Goal: Transaction & Acquisition: Purchase product/service

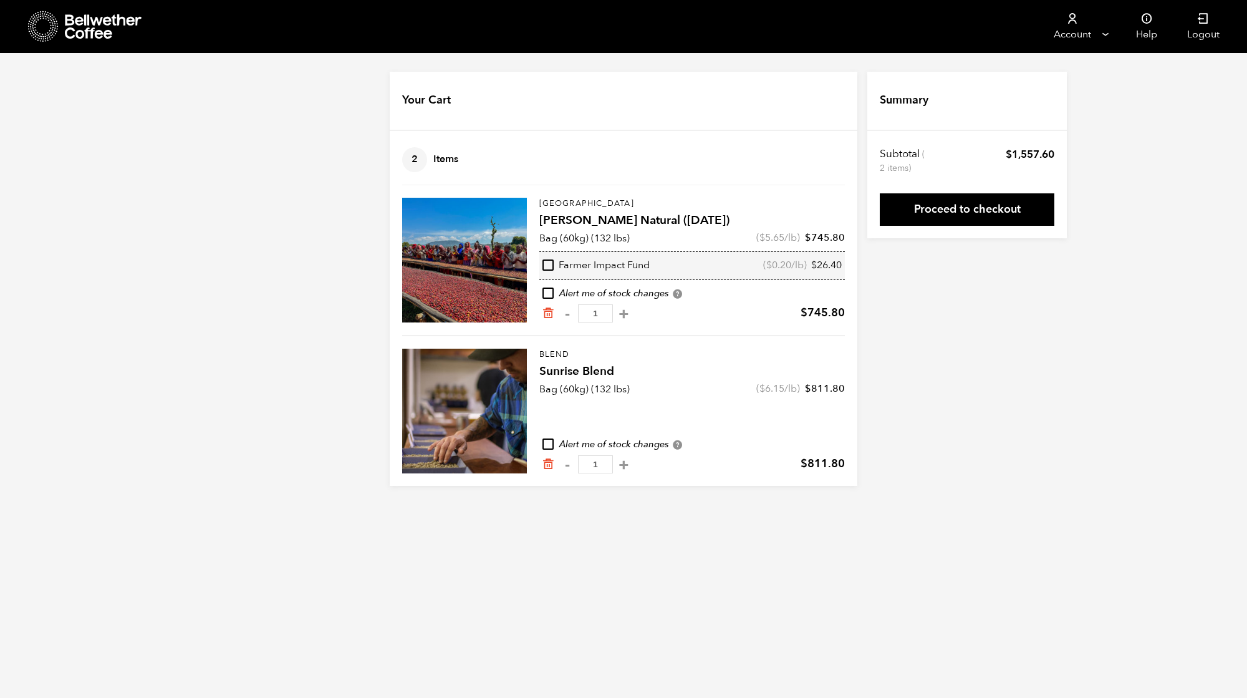
click at [104, 28] on icon at bounding box center [104, 26] width 78 height 25
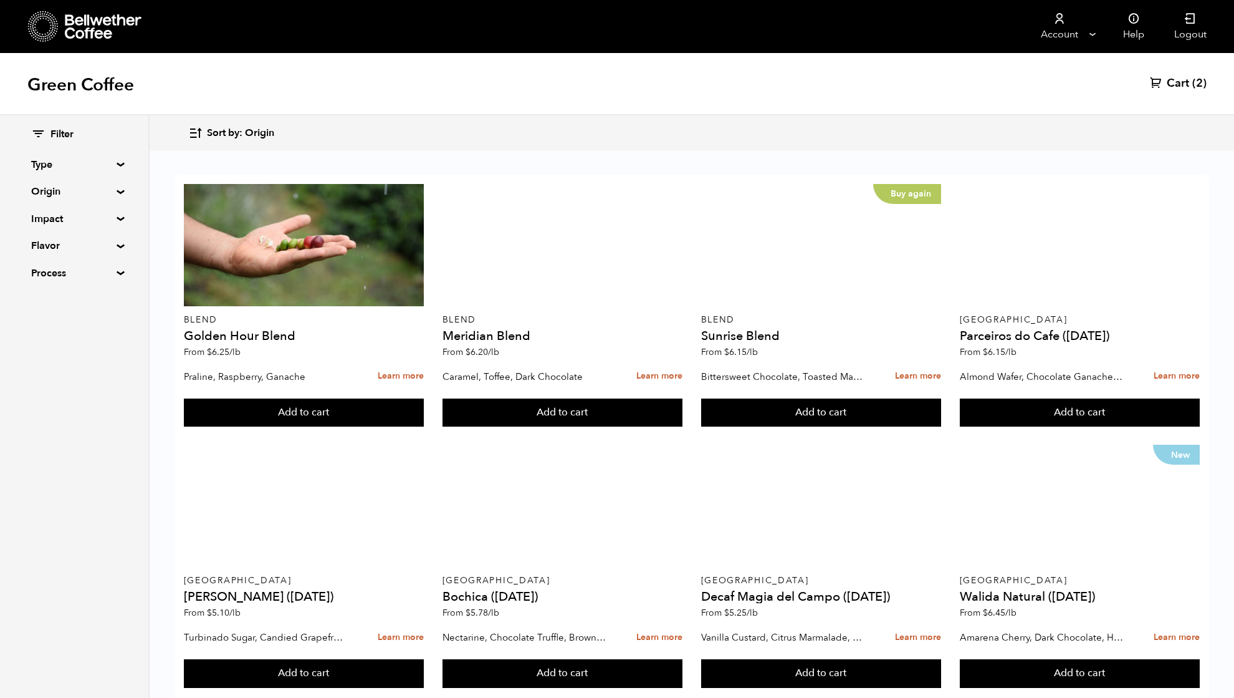
click at [48, 191] on summary "Origin" at bounding box center [74, 191] width 86 height 15
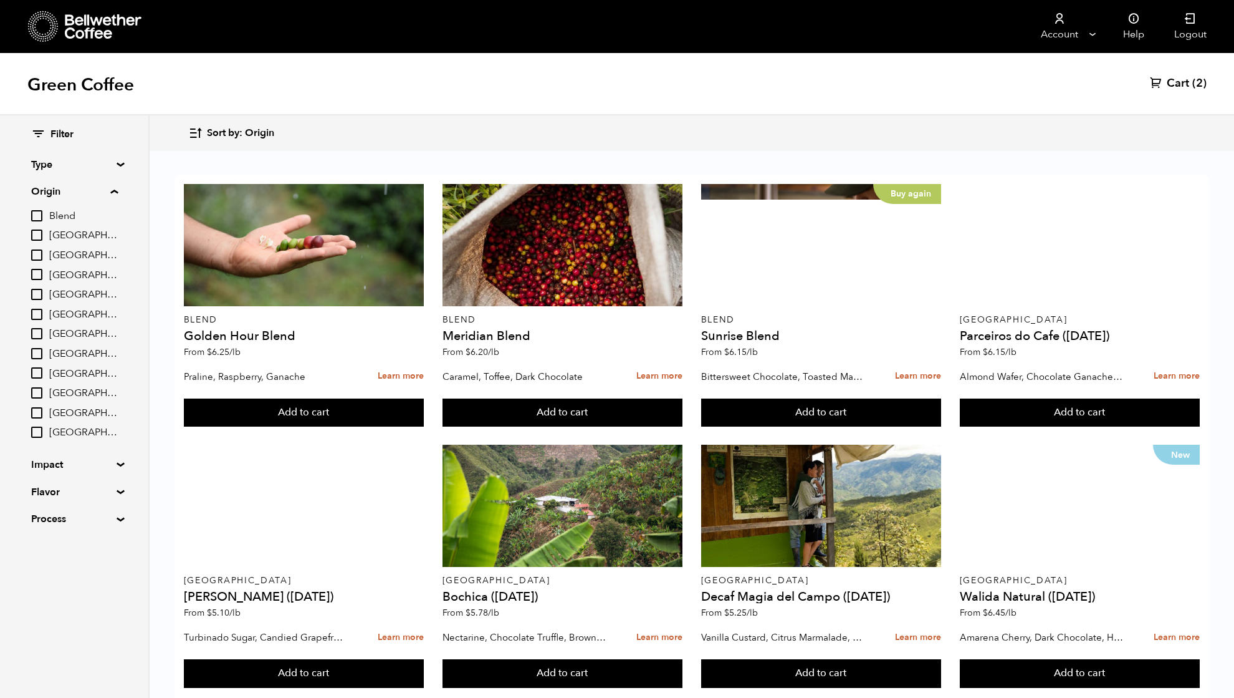
click at [37, 273] on input "[GEOGRAPHIC_DATA]" at bounding box center [36, 274] width 11 height 11
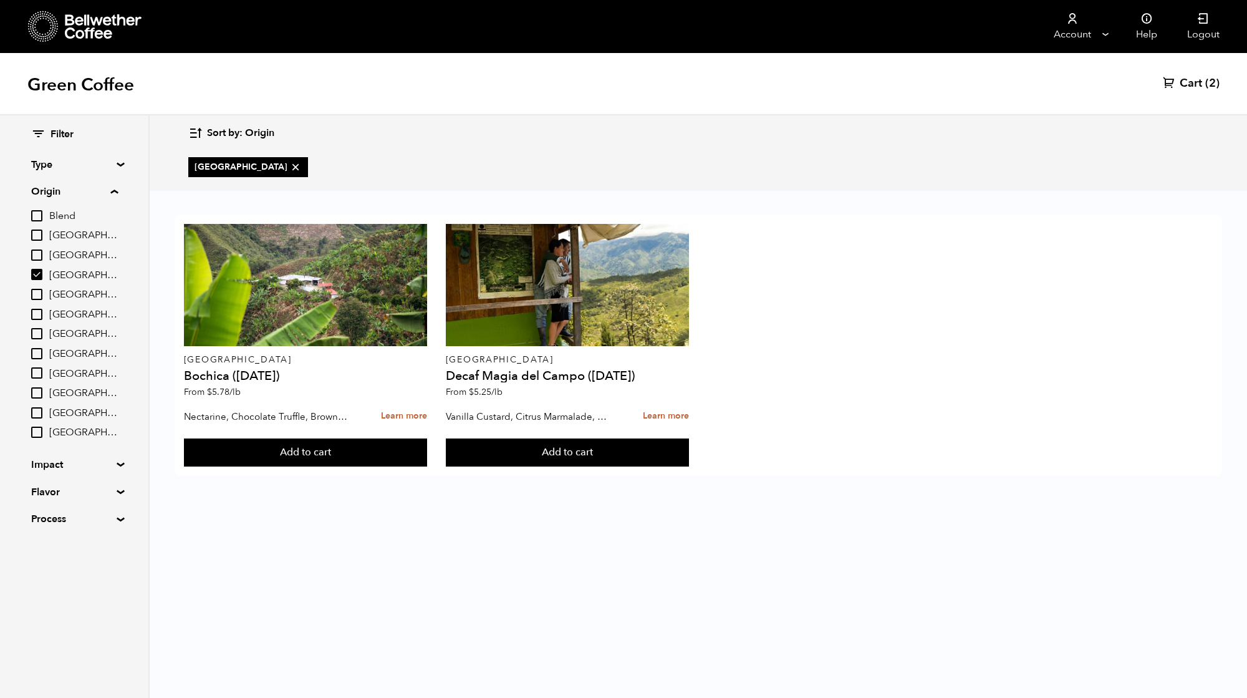
click at [41, 275] on input "[GEOGRAPHIC_DATA]" at bounding box center [36, 274] width 11 height 11
checkbox input "false"
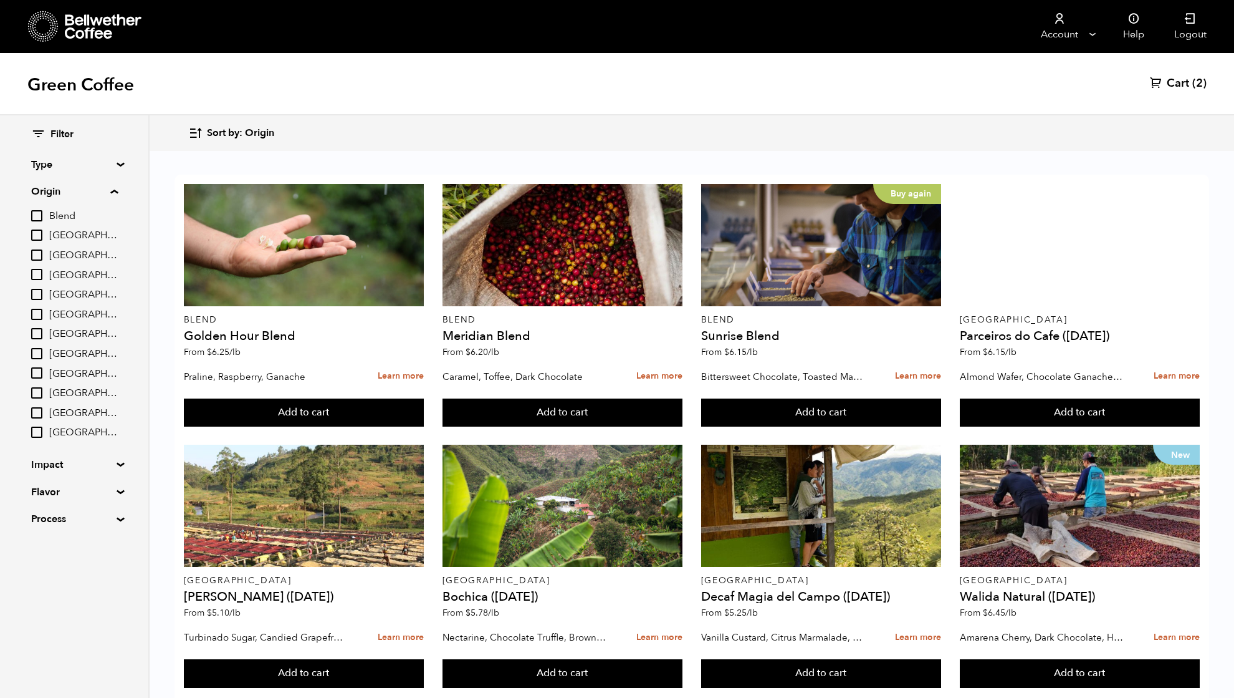
click at [1185, 86] on span "Cart" at bounding box center [1178, 83] width 22 height 15
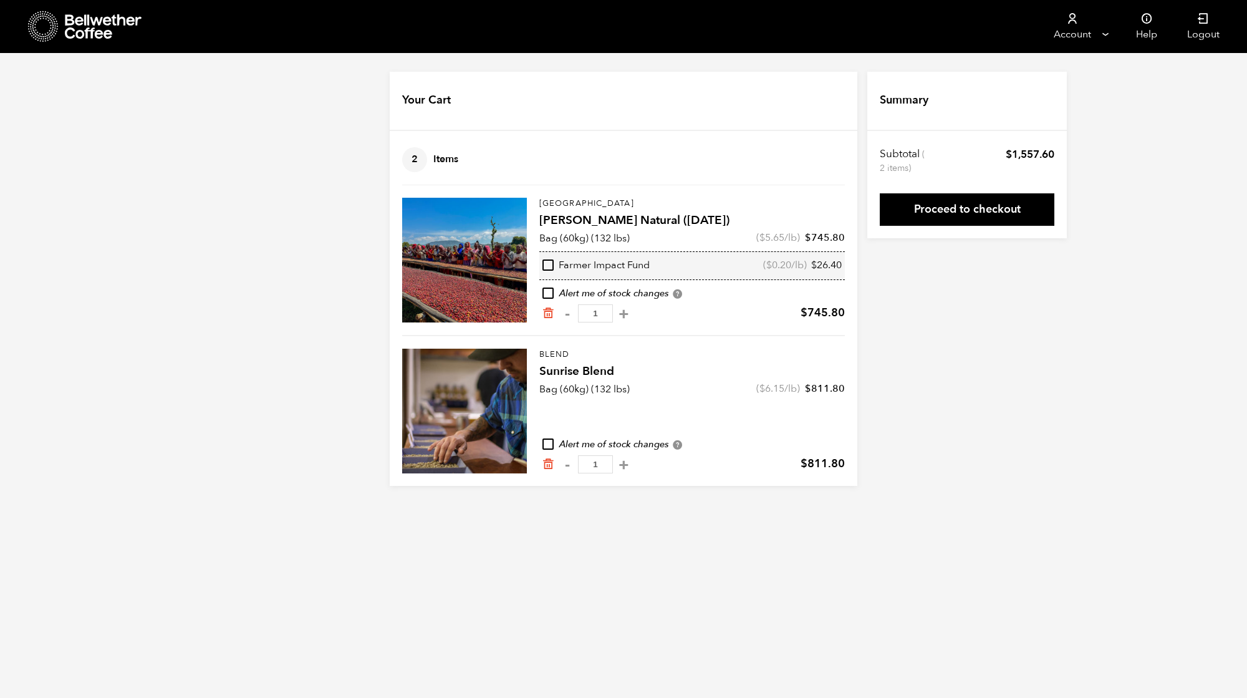
click at [1082, 401] on div "Your Cart 2 Items Update cart 2 Items [GEOGRAPHIC_DATA] [PERSON_NAME] Natural (…" at bounding box center [623, 279] width 1247 height 414
